Goal: Task Accomplishment & Management: Manage account settings

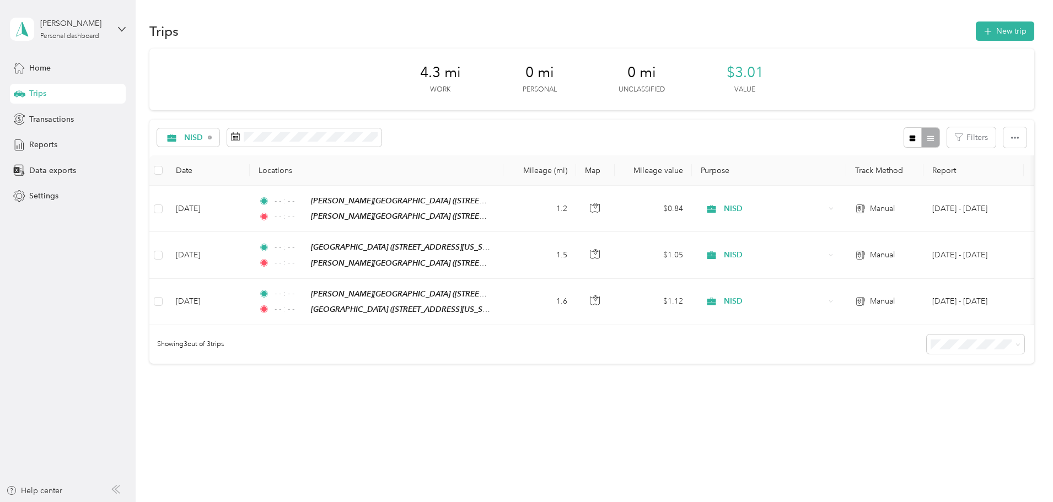
click at [498, 390] on div "4.3 mi Work 0 mi Personal 0 mi Unclassified $3.01 Value NISD Filters Date Locat…" at bounding box center [591, 226] width 885 height 354
click at [976, 31] on button "New trip" at bounding box center [1005, 31] width 58 height 19
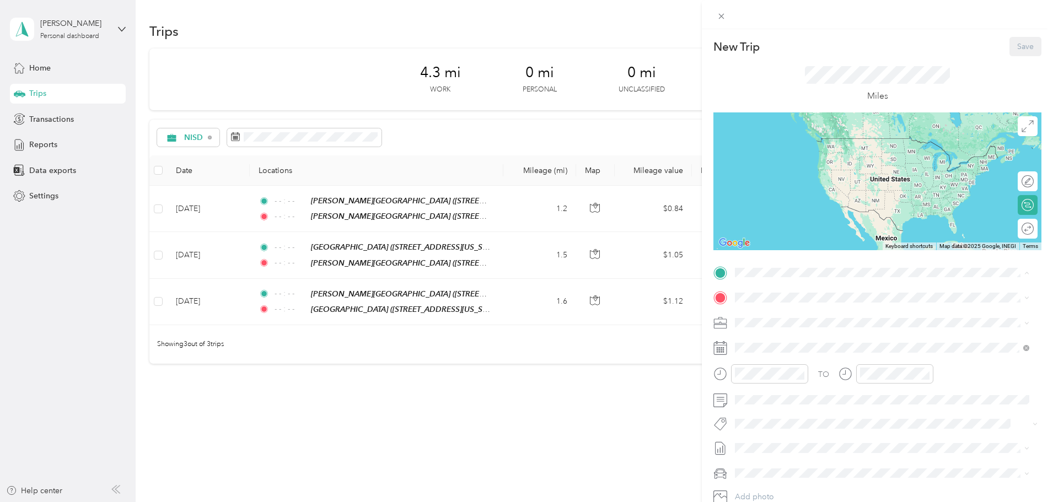
click at [811, 331] on span "[STREET_ADDRESS][US_STATE]" at bounding box center [811, 332] width 110 height 9
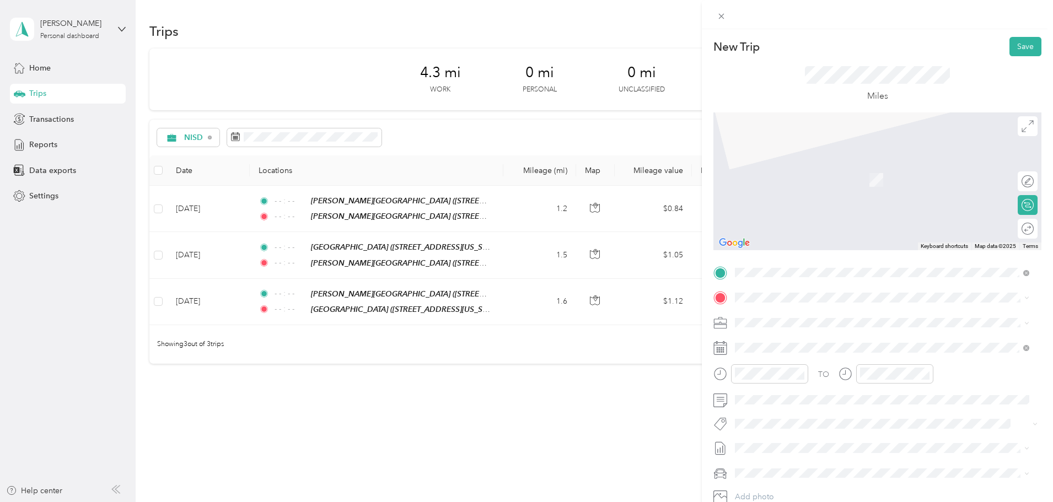
click at [840, 434] on span "[STREET_ADDRESS][US_STATE]" at bounding box center [811, 433] width 110 height 9
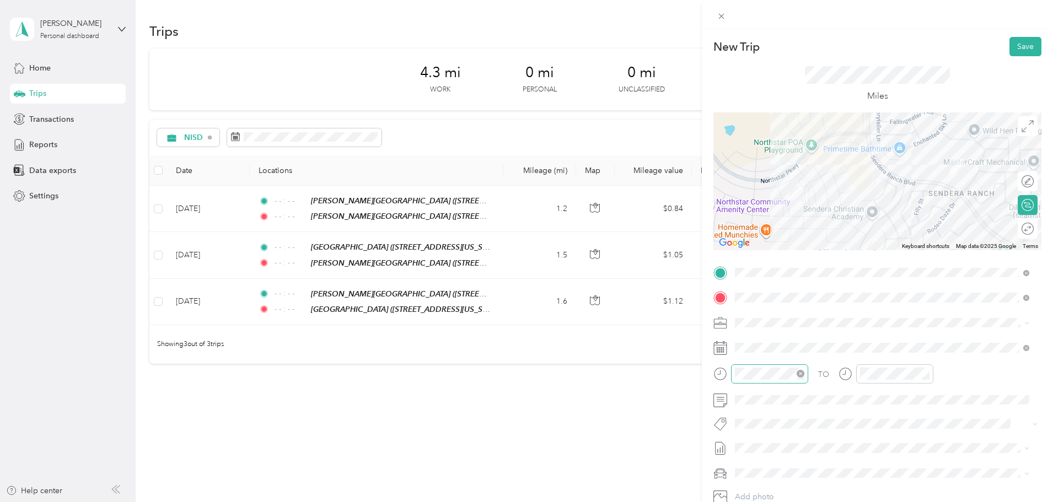
click at [798, 375] on icon "close-circle" at bounding box center [801, 374] width 8 height 8
click at [922, 373] on icon "close-circle" at bounding box center [926, 374] width 8 height 8
click at [1023, 44] on button "Save" at bounding box center [1025, 46] width 32 height 19
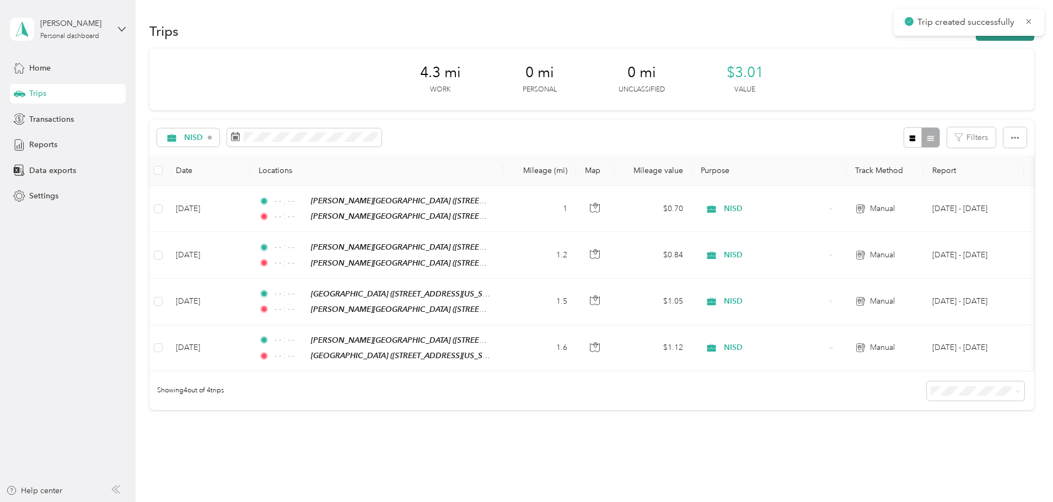
click at [976, 40] on button "New trip" at bounding box center [1005, 31] width 58 height 19
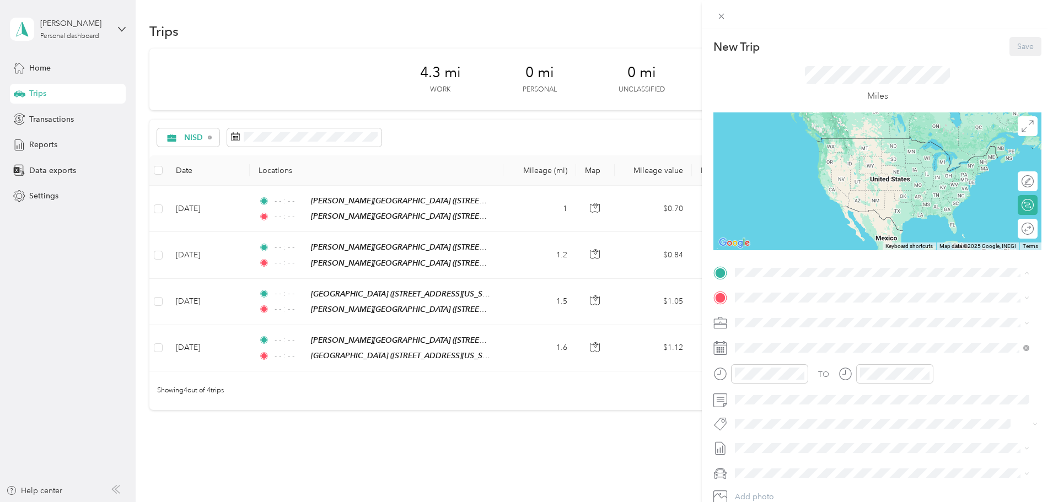
drag, startPoint x: 812, startPoint y: 390, endPoint x: 782, endPoint y: 342, distance: 56.5
click at [812, 390] on strong "[PERSON_NAME][GEOGRAPHIC_DATA]" at bounding box center [867, 395] width 147 height 10
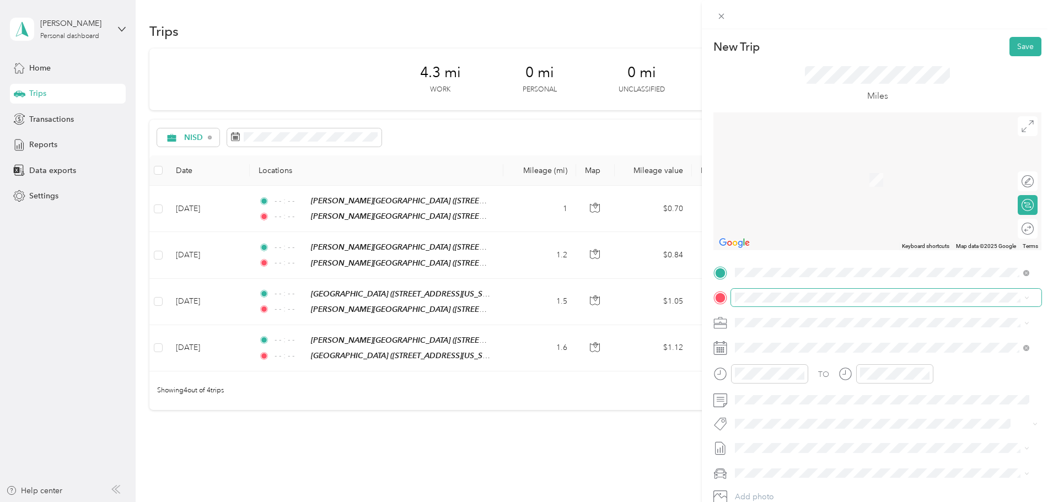
click at [786, 291] on span at bounding box center [886, 298] width 310 height 18
click at [830, 348] on div "TEAM [PERSON_NAME][GEOGRAPHIC_DATA] [STREET_ADDRESS][US_STATE]" at bounding box center [848, 349] width 185 height 27
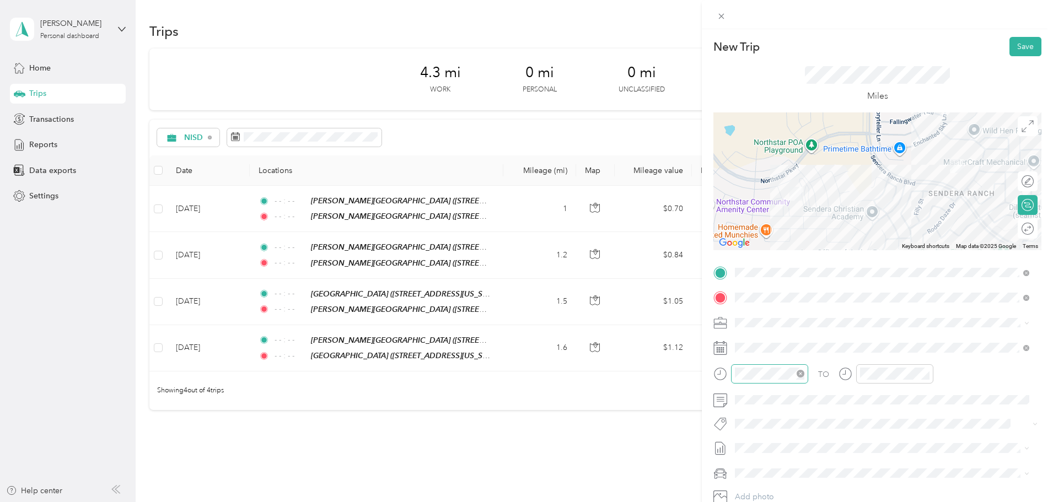
click at [797, 373] on icon "close-circle" at bounding box center [801, 374] width 8 height 8
click at [923, 372] on icon "close-circle" at bounding box center [926, 374] width 8 height 8
click at [1012, 49] on button "Save" at bounding box center [1025, 46] width 32 height 19
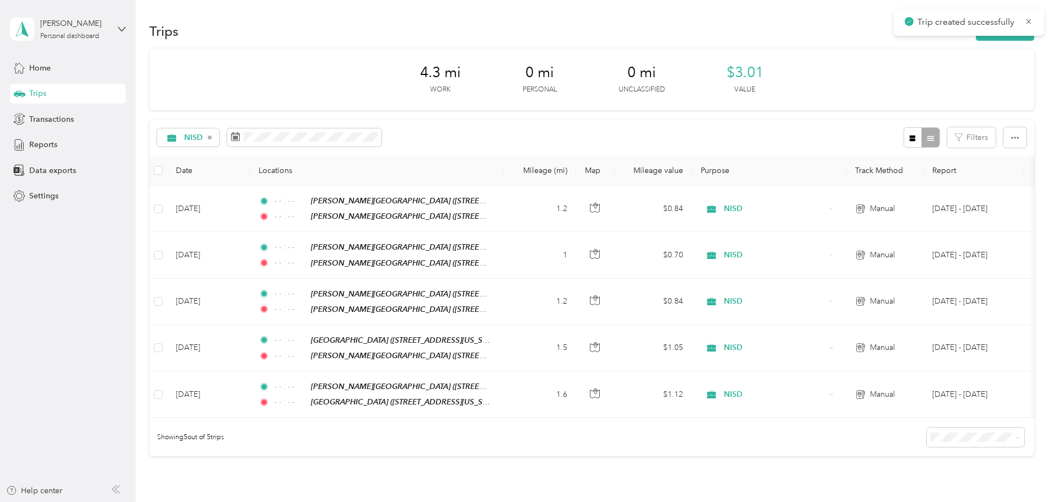
click at [99, 340] on aside "[PERSON_NAME] Personal dashboard Home Trips Transactions Reports Data exports S…" at bounding box center [68, 251] width 136 height 502
click at [328, 83] on div "4.3 mi Work 0 mi Personal 0 mi Unclassified $3.01 Value" at bounding box center [591, 80] width 885 height 62
click at [33, 127] on div "Transactions" at bounding box center [68, 119] width 116 height 20
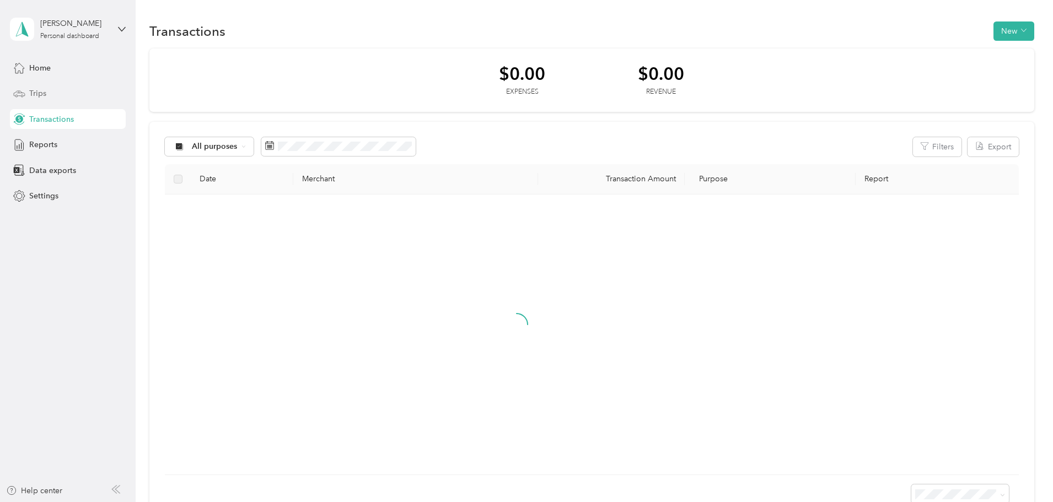
click at [64, 87] on div "Trips" at bounding box center [68, 94] width 116 height 20
